Goal: Information Seeking & Learning: Check status

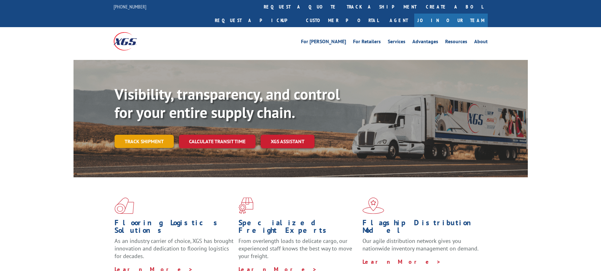
click at [139, 135] on link "Track shipment" at bounding box center [144, 141] width 59 height 13
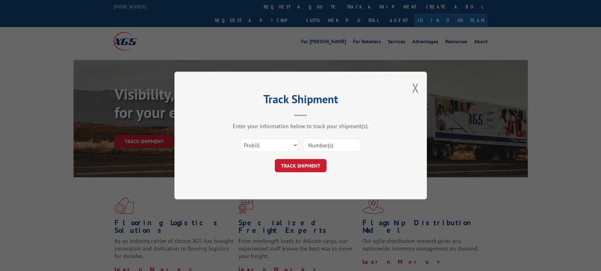
drag, startPoint x: 330, startPoint y: 143, endPoint x: 329, endPoint y: 150, distance: 7.0
click at [330, 143] on input at bounding box center [332, 144] width 58 height 13
paste input "17596574"
type input "17596574"
click at [324, 161] on button "TRACK SHIPMENT" at bounding box center [301, 165] width 52 height 13
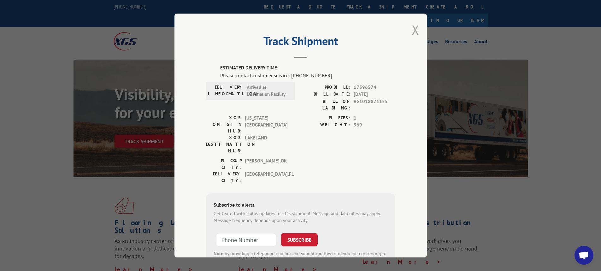
click at [412, 30] on button "Close modal" at bounding box center [415, 29] width 7 height 17
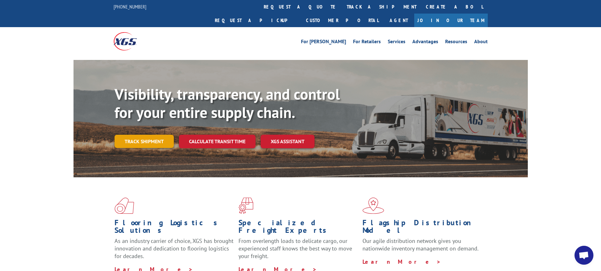
drag, startPoint x: 162, startPoint y: 137, endPoint x: 150, endPoint y: 128, distance: 15.1
click at [155, 132] on div "Visibility, transparency, and control for your entire supply chain. Track shipm…" at bounding box center [321, 129] width 413 height 88
click at [150, 135] on link "Track shipment" at bounding box center [144, 141] width 59 height 13
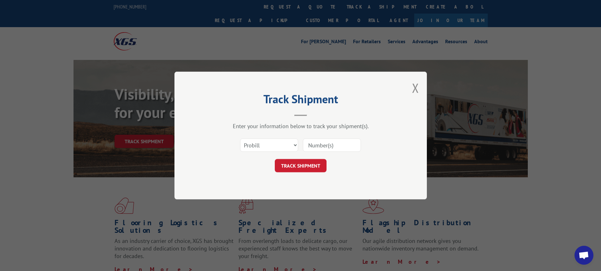
click at [328, 145] on input at bounding box center [332, 144] width 58 height 13
paste input "17596576"
type input "17596576"
click at [304, 161] on button "TRACK SHIPMENT" at bounding box center [301, 165] width 52 height 13
